Goal: Check status

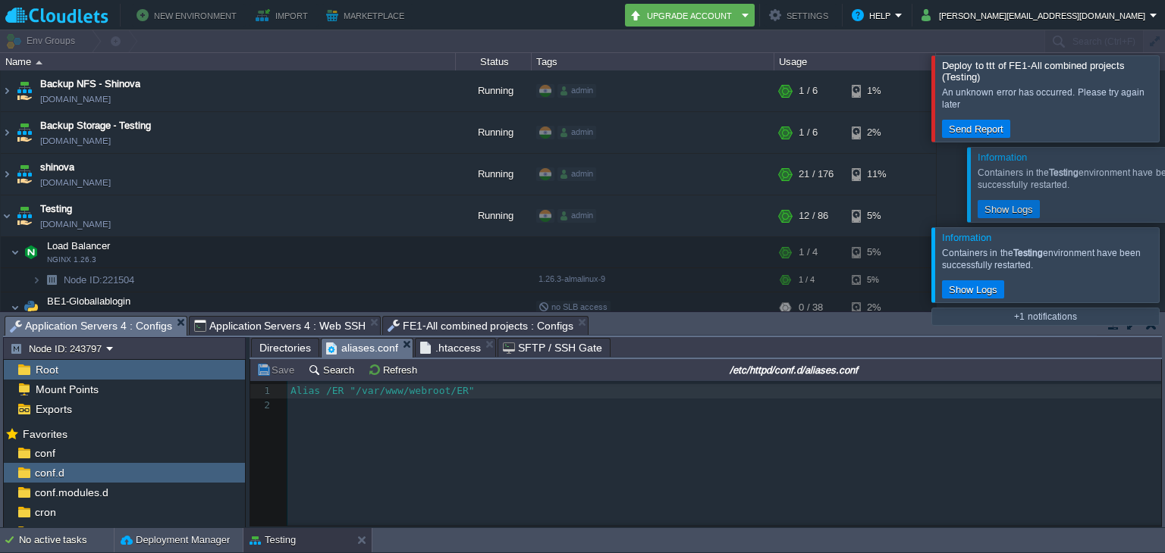
scroll to position [5, 10]
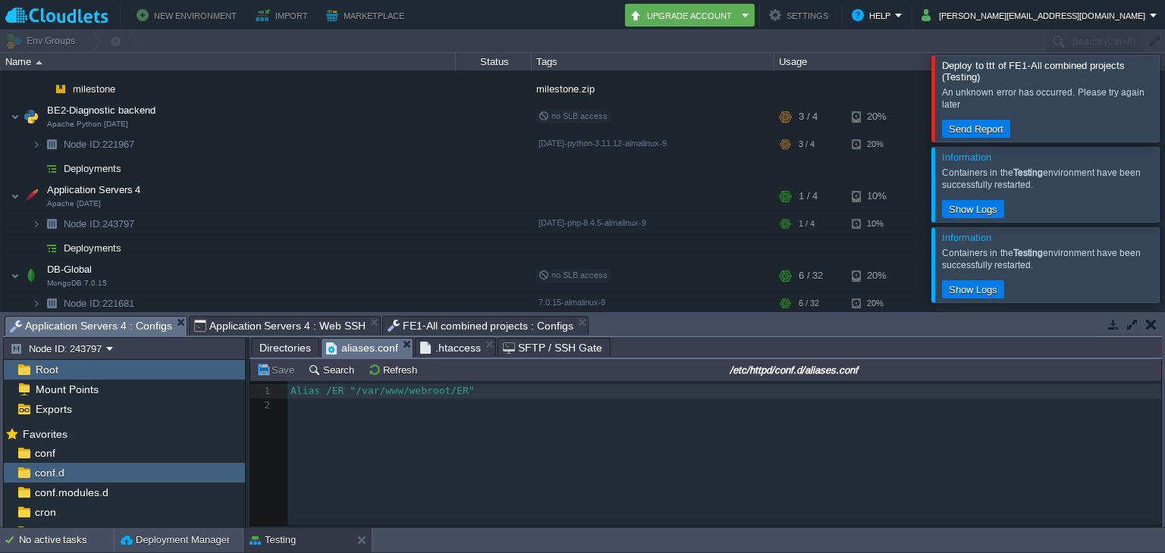
click at [1164, 188] on div at bounding box center [1183, 184] width 0 height 74
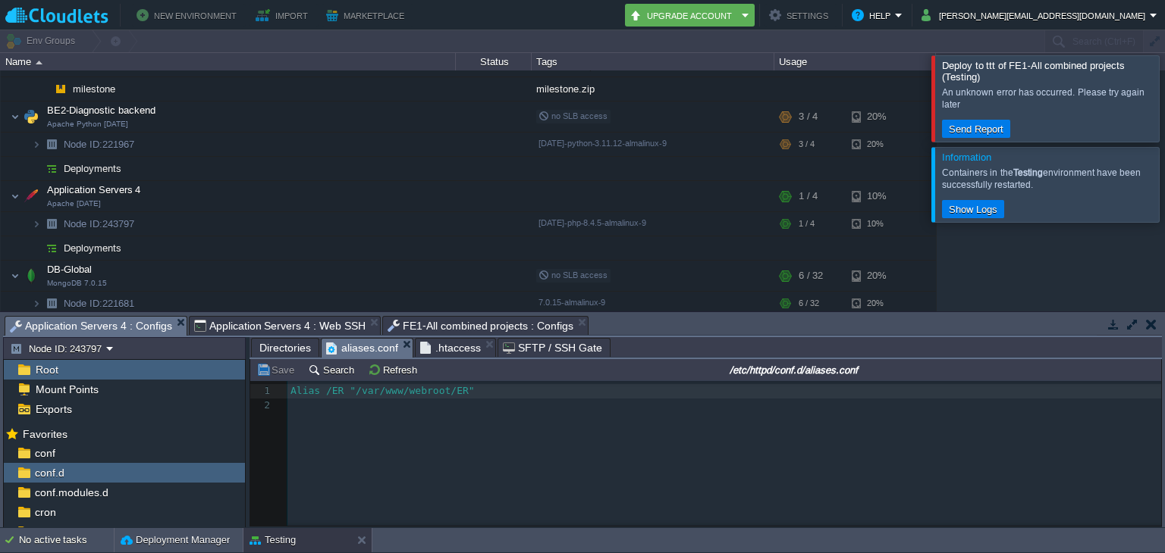
click at [1164, 188] on div at bounding box center [1183, 184] width 0 height 74
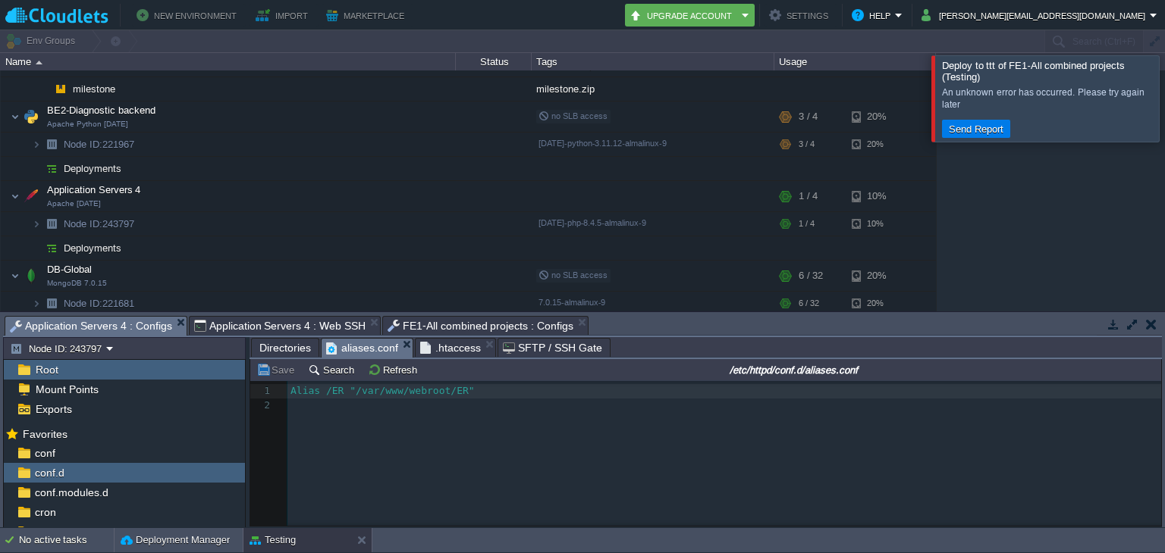
click at [1164, 95] on div at bounding box center [1183, 98] width 0 height 86
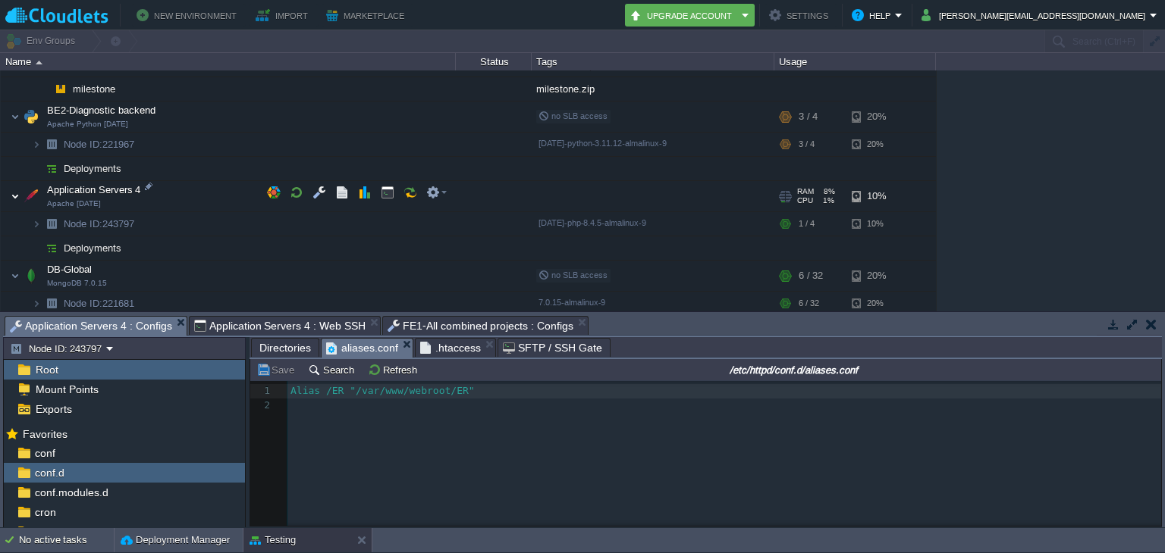
click at [18, 194] on img at bounding box center [15, 196] width 9 height 30
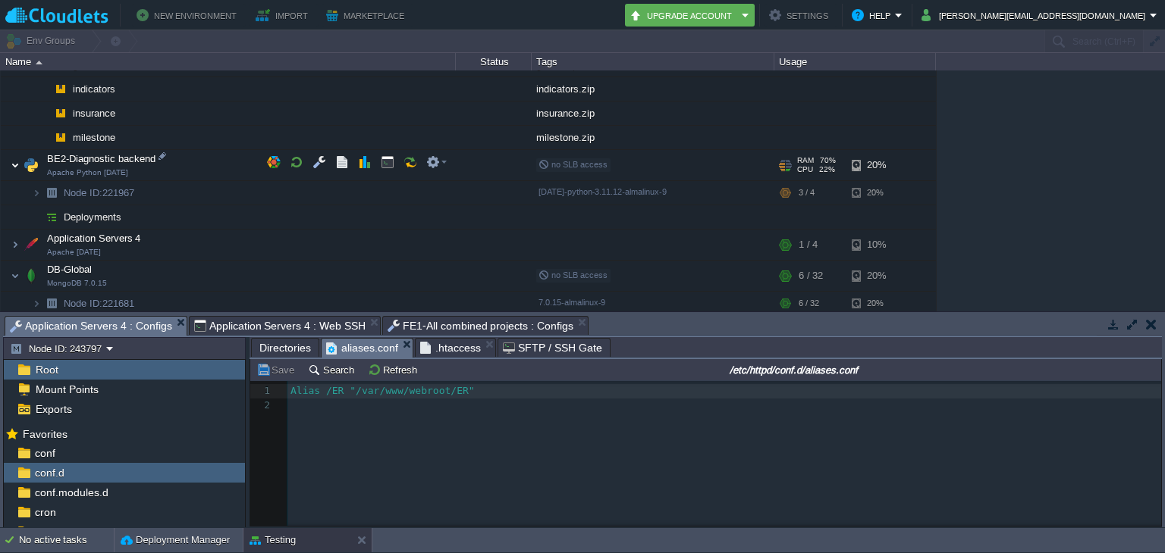
click at [15, 158] on img at bounding box center [15, 165] width 9 height 30
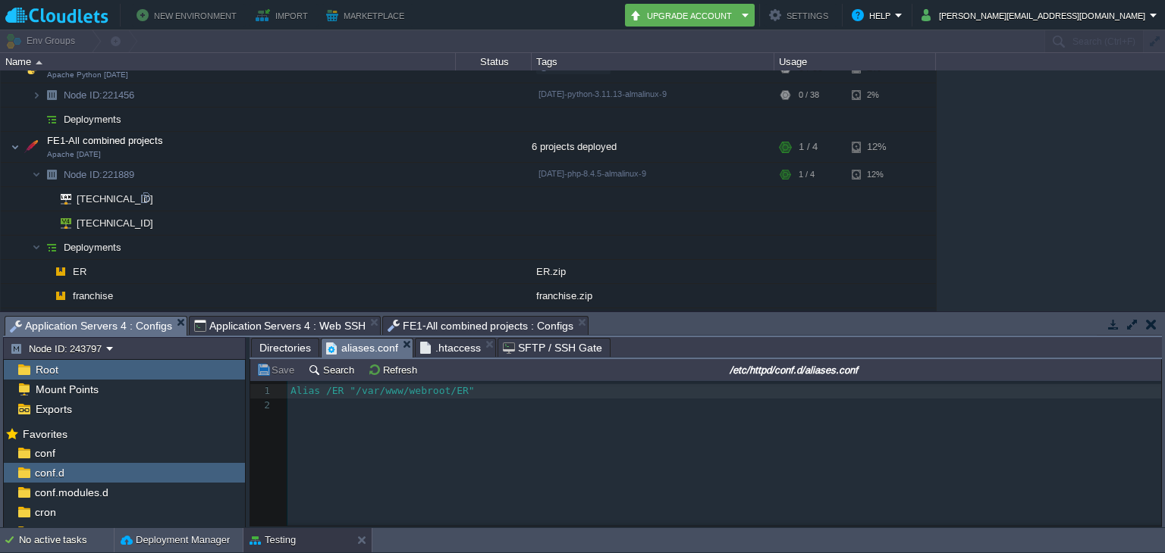
scroll to position [252, 0]
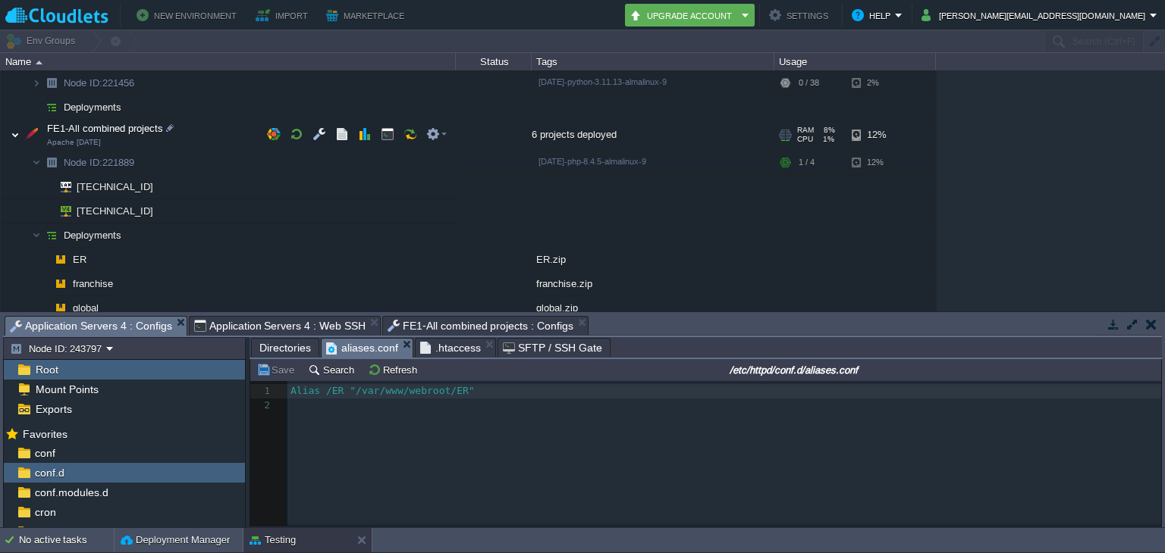
click at [18, 136] on img at bounding box center [15, 135] width 9 height 30
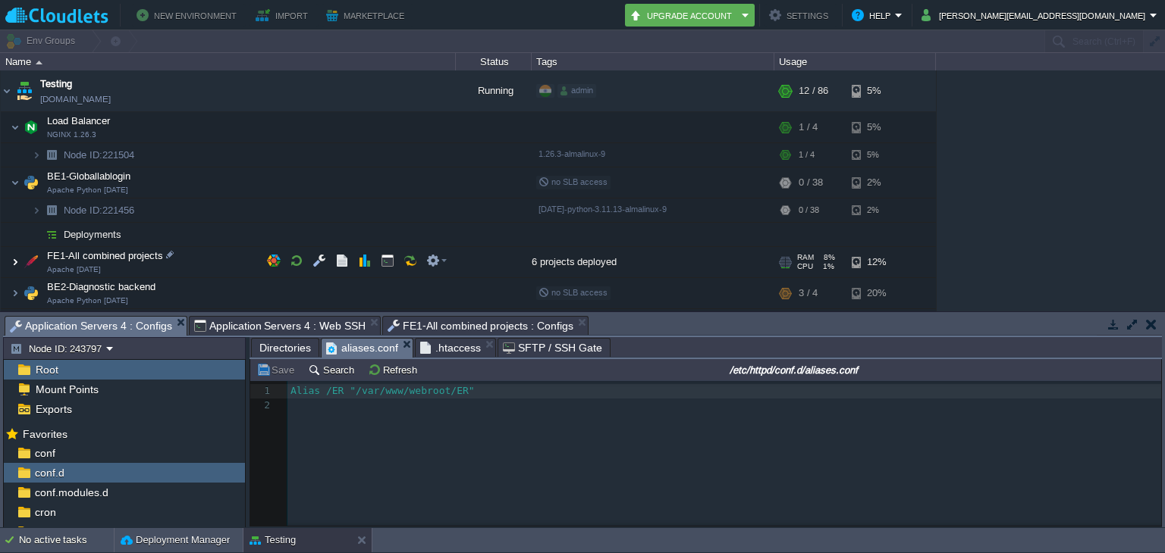
scroll to position [80, 0]
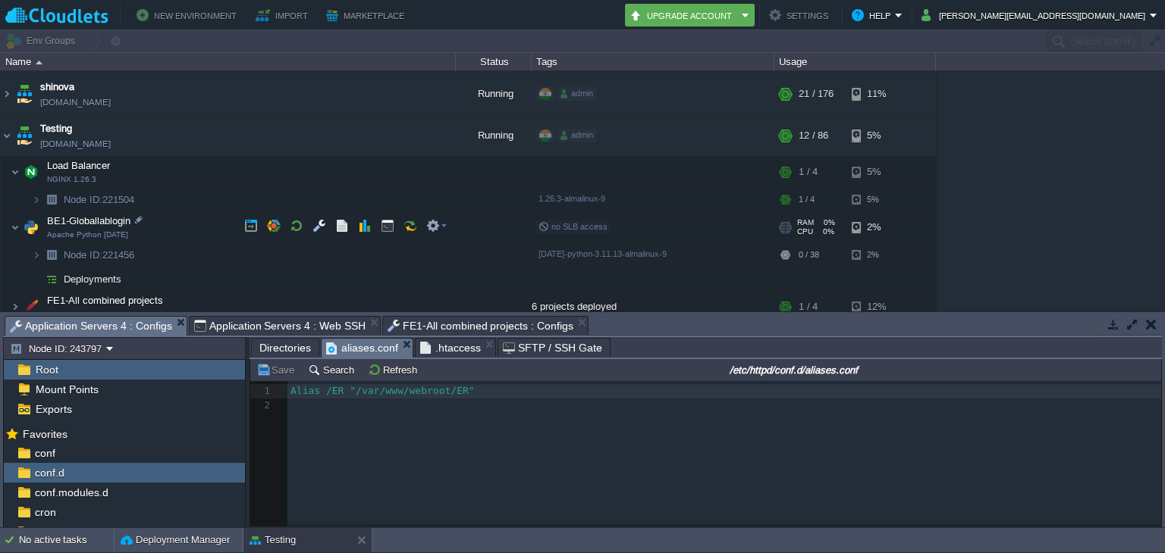
click at [20, 225] on img at bounding box center [30, 227] width 21 height 30
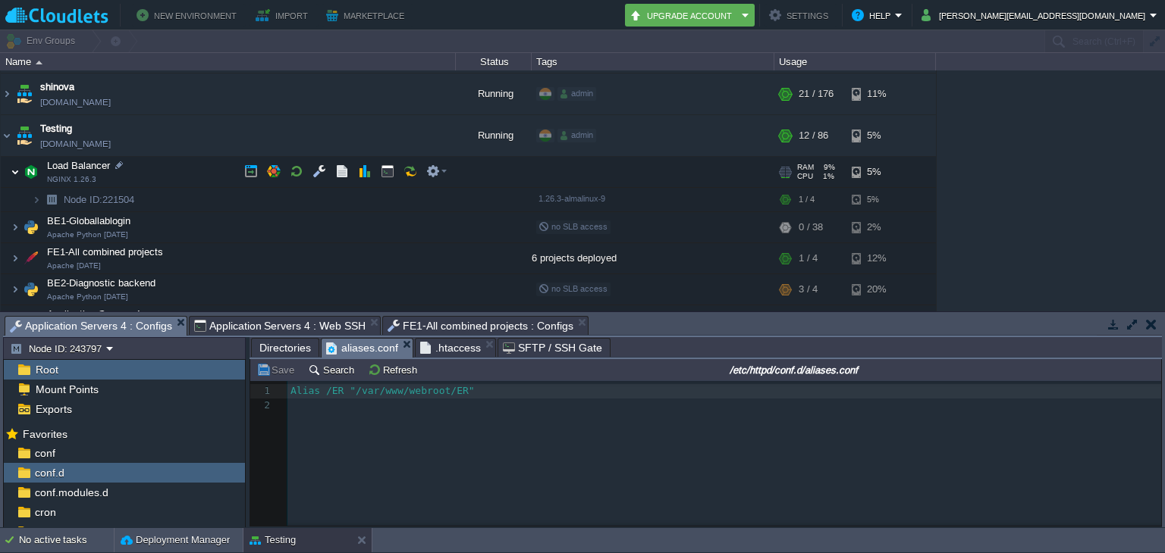
click at [12, 175] on img at bounding box center [15, 172] width 9 height 30
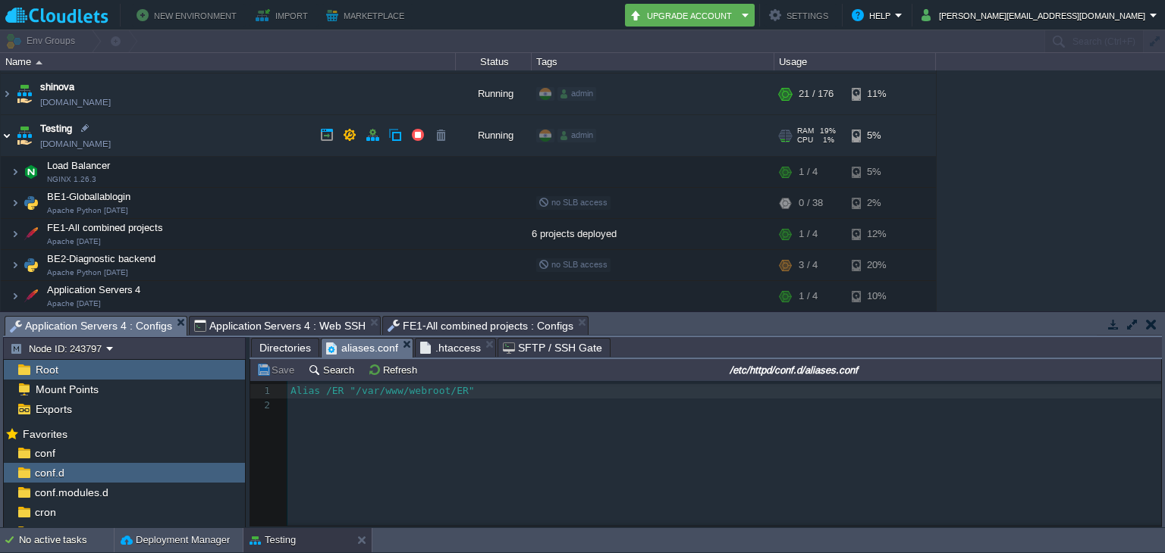
click at [6, 137] on img at bounding box center [7, 135] width 12 height 41
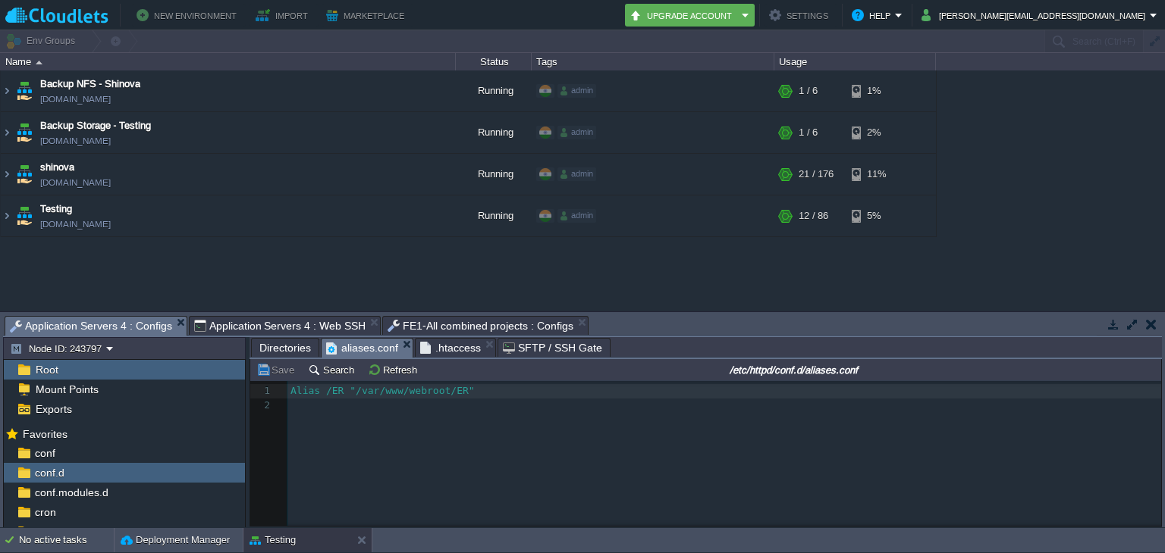
click at [95, 263] on div "Backup NFS - Shinova [DOMAIN_NAME] Running admin + Add to Env Group RAM 4% CPU …" at bounding box center [582, 191] width 1165 height 241
click at [518, 437] on div "x 1 Alias /ER "/var/www/webroot/ER" 2 ​" at bounding box center [716, 465] width 933 height 168
